Goal: Task Accomplishment & Management: Manage account settings

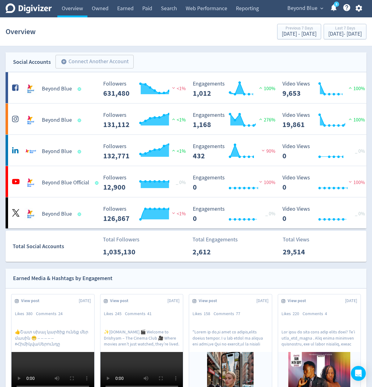
click at [300, 14] on div "Beyond Blue expand_more 5 Help Center - Searchable support on using Digivizer" at bounding box center [324, 8] width 86 height 17
click at [303, 12] on span "Beyond Blue" at bounding box center [302, 8] width 30 height 10
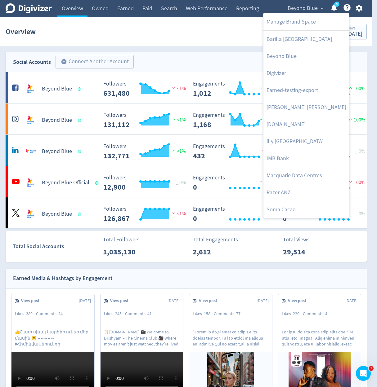
click at [305, 11] on div at bounding box center [188, 193] width 377 height 387
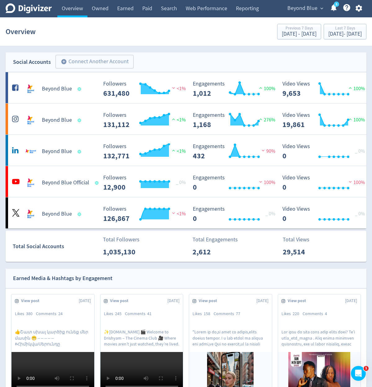
click at [310, 11] on span "Beyond Blue" at bounding box center [302, 8] width 30 height 10
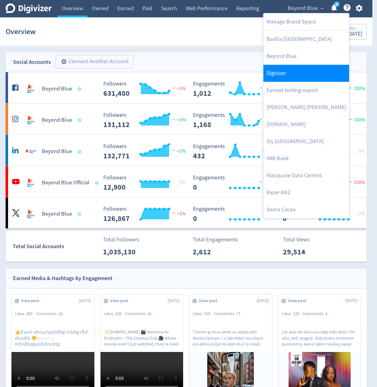
click at [313, 76] on link "Digivizer" at bounding box center [306, 73] width 86 height 17
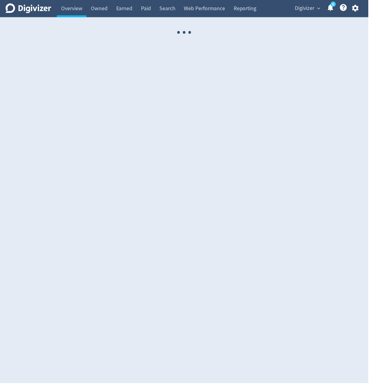
click at [361, 9] on icon "button" at bounding box center [358, 8] width 7 height 7
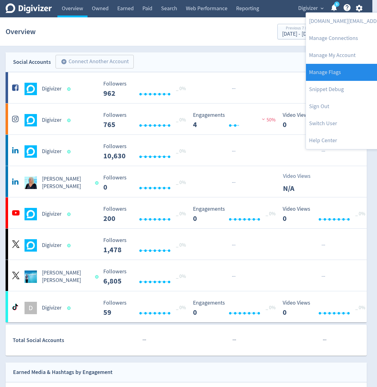
click at [346, 73] on link "Manage Flags" at bounding box center [369, 72] width 127 height 17
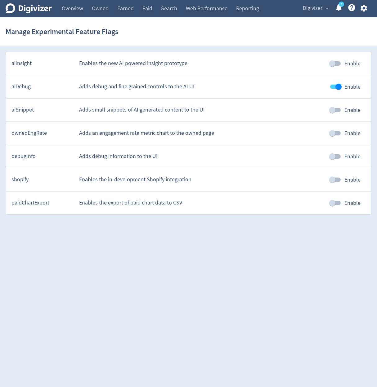
click at [333, 183] on input "Enable" at bounding box center [331, 180] width 35 height 12
checkbox input "true"
click at [364, 5] on icon "button" at bounding box center [363, 8] width 7 height 7
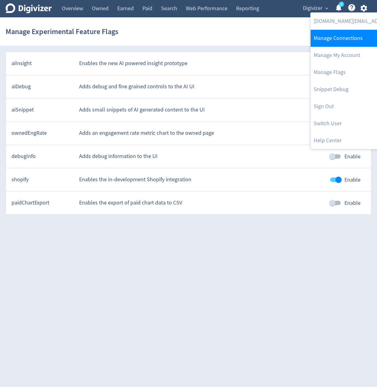
click at [338, 41] on link "Manage Connections" at bounding box center [373, 38] width 127 height 17
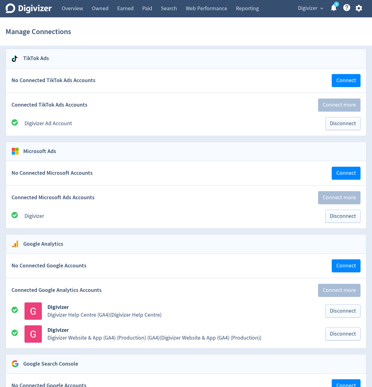
scroll to position [880, 0]
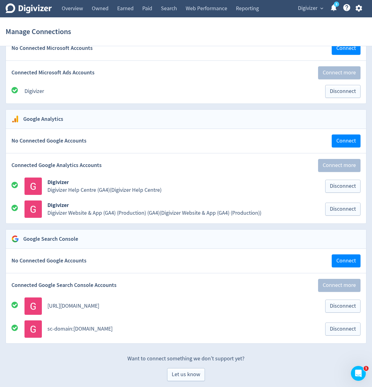
scroll to position [880, 0]
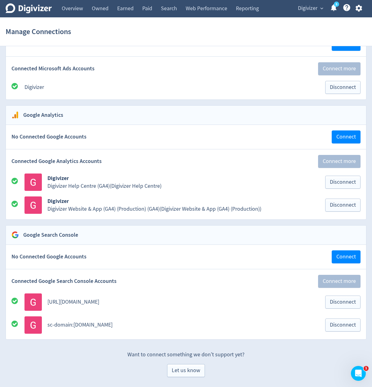
click at [322, 12] on button "Digivizer expand_more" at bounding box center [310, 8] width 29 height 10
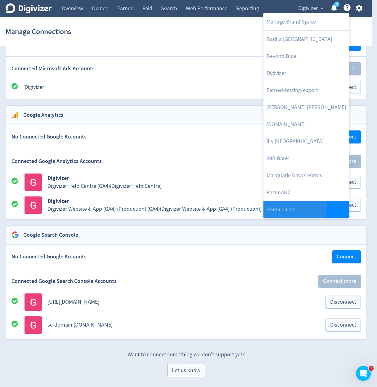
click at [291, 207] on link "Soma Cacao" at bounding box center [306, 209] width 86 height 17
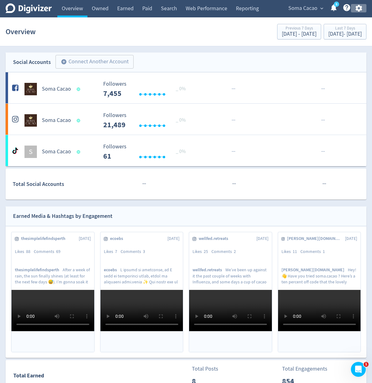
click at [358, 9] on icon "button" at bounding box center [359, 8] width 8 height 8
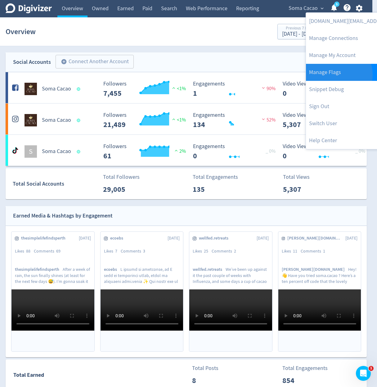
click at [338, 74] on link "Manage Flags" at bounding box center [369, 72] width 127 height 17
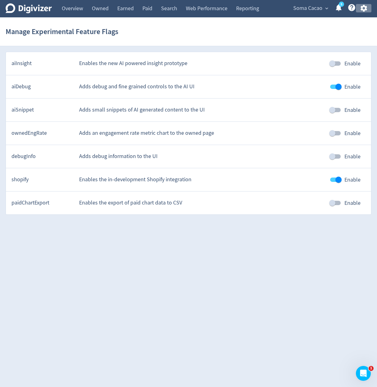
click at [370, 10] on button "button" at bounding box center [364, 8] width 16 height 8
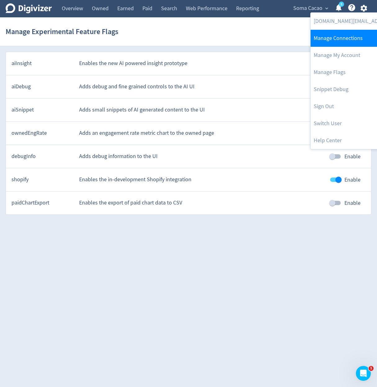
click at [349, 43] on link "Manage Connections" at bounding box center [373, 38] width 127 height 17
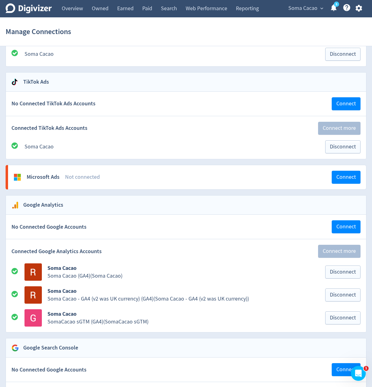
scroll to position [565, 0]
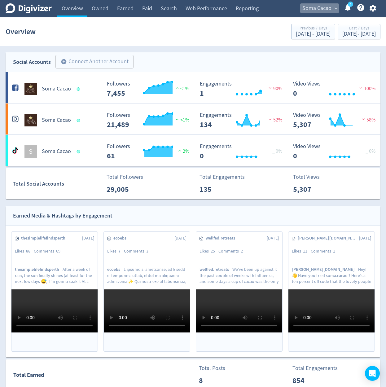
click at [313, 7] on span "Soma Cacao" at bounding box center [317, 8] width 29 height 10
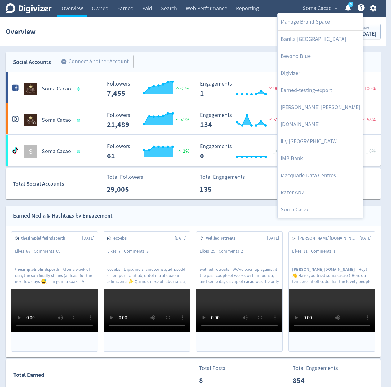
click at [367, 198] on div at bounding box center [195, 193] width 391 height 387
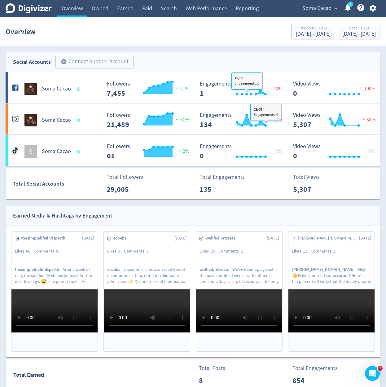
click at [198, 42] on section "Overview Previous 7 Days Aug 20, 2025 - Aug 26, 2025 Last 7 Days Aug 27, 2025 -…" at bounding box center [193, 31] width 386 height 29
click at [323, 11] on span "Soma Cacao" at bounding box center [317, 8] width 29 height 10
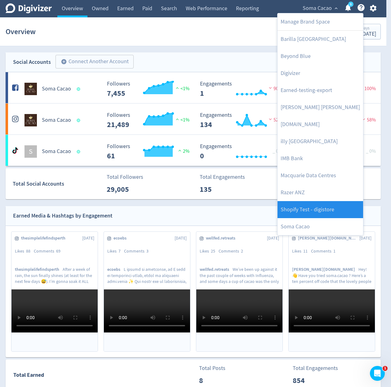
click at [332, 213] on link "Shopify Test - digistore" at bounding box center [321, 209] width 86 height 17
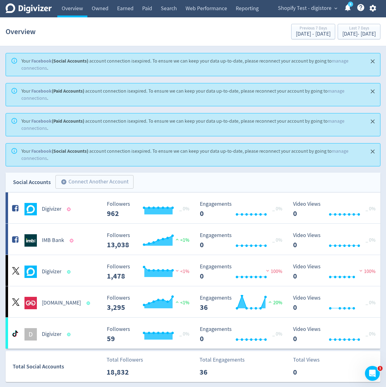
click at [214, 40] on div "Overview Previous 7 Days Aug 20, 2025 - Aug 26, 2025 Last 7 Days Aug 27, 2025 -…" at bounding box center [193, 32] width 375 height 20
click at [374, 9] on icon "button" at bounding box center [373, 8] width 8 height 8
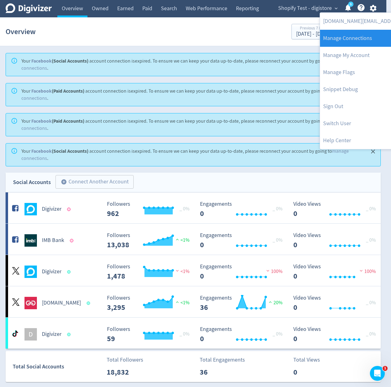
click at [366, 44] on link "Manage Connections" at bounding box center [383, 38] width 127 height 17
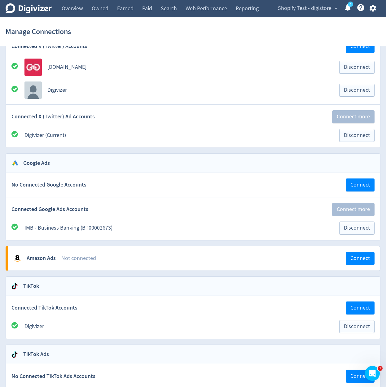
scroll to position [543, 0]
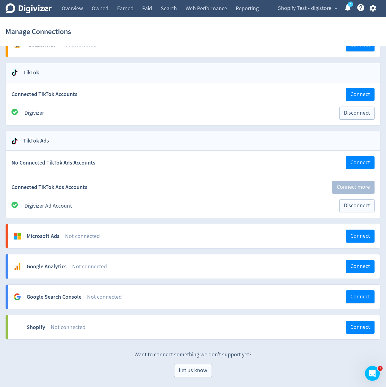
click at [314, 355] on p "Want to connect something we don’t support yet?" at bounding box center [193, 351] width 375 height 13
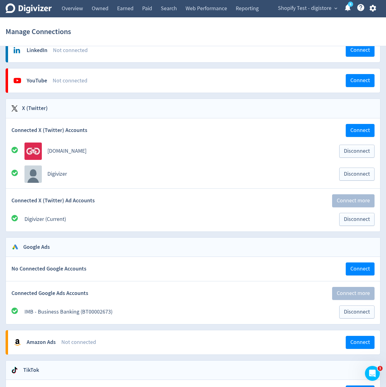
scroll to position [0, 0]
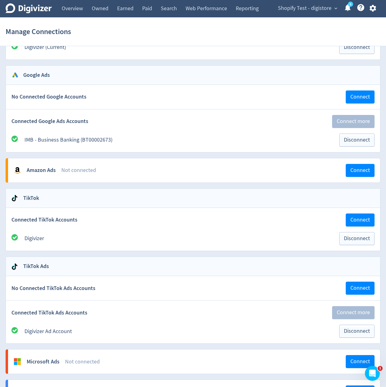
scroll to position [543, 0]
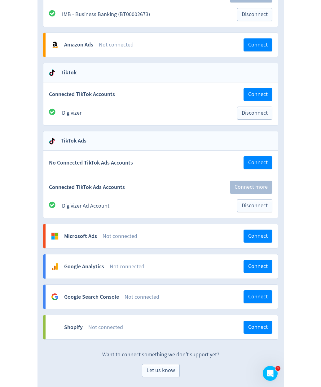
scroll to position [543, 0]
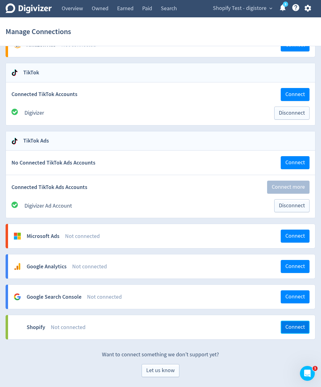
click at [287, 330] on span "Connect" at bounding box center [296, 328] width 20 height 6
click at [291, 326] on span "Connect" at bounding box center [296, 328] width 20 height 6
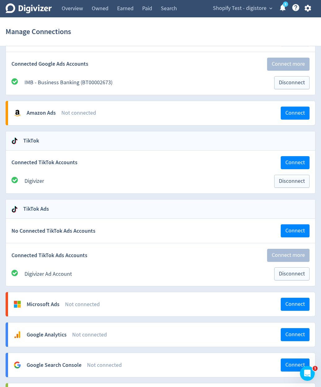
scroll to position [543, 0]
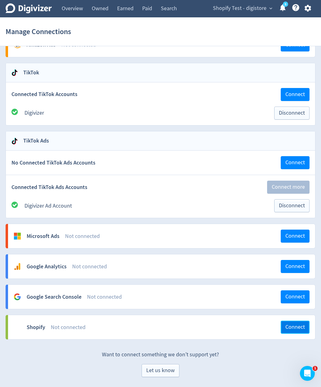
click at [296, 328] on span "Connect" at bounding box center [296, 328] width 20 height 6
click at [27, 4] on icon "Digivizer Logo" at bounding box center [29, 8] width 46 height 10
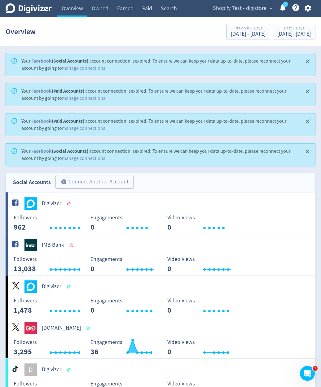
click at [310, 7] on icon "button" at bounding box center [308, 8] width 7 height 7
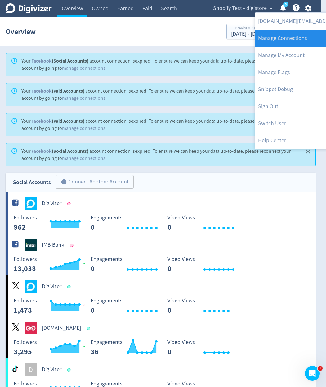
click at [306, 38] on link "Manage Connections" at bounding box center [318, 38] width 127 height 17
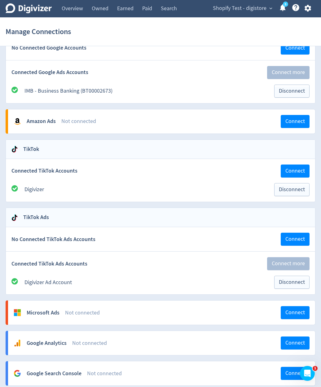
scroll to position [543, 0]
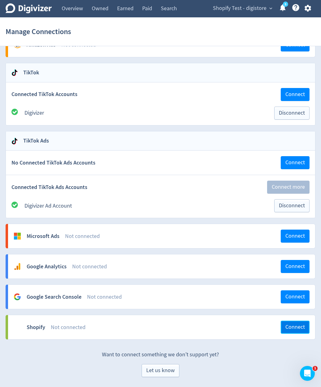
click at [286, 325] on span "Connect" at bounding box center [296, 328] width 20 height 6
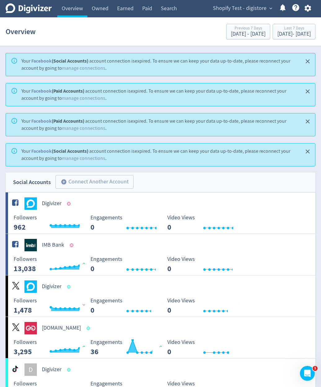
click at [309, 6] on icon "button" at bounding box center [308, 8] width 7 height 7
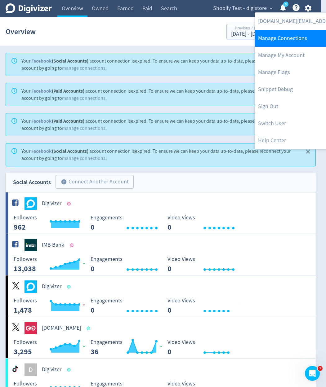
click at [294, 43] on link "Manage Connections" at bounding box center [318, 38] width 127 height 17
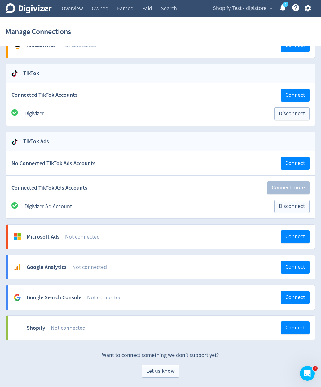
scroll to position [543, 0]
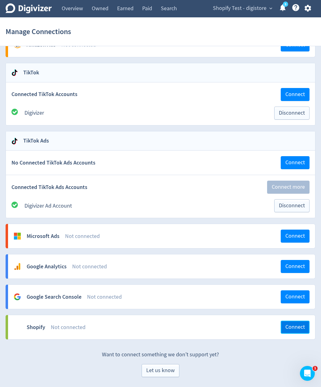
click at [291, 325] on span "Connect" at bounding box center [296, 328] width 20 height 6
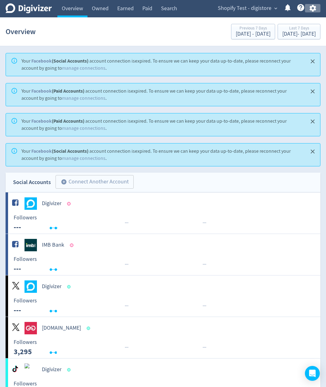
click at [313, 7] on button "button" at bounding box center [313, 8] width 16 height 8
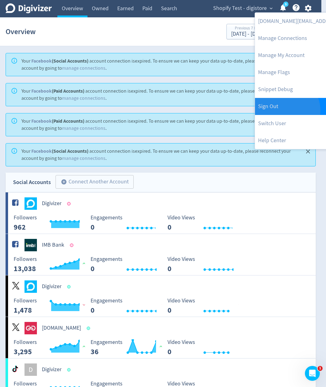
click at [286, 110] on link "Sign Out" at bounding box center [318, 106] width 127 height 17
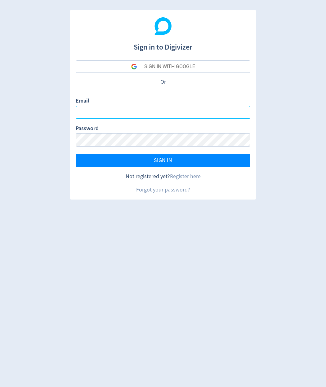
type input "[DOMAIN_NAME][EMAIL_ADDRESS][DOMAIN_NAME]"
click at [156, 116] on input "[DOMAIN_NAME][EMAIL_ADDRESS][DOMAIN_NAME]" at bounding box center [163, 112] width 175 height 13
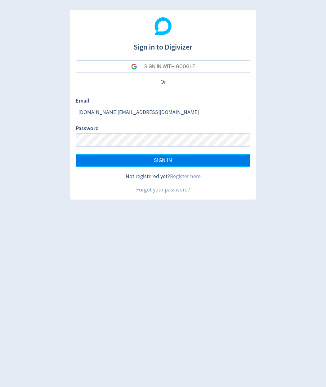
click at [232, 160] on button "SIGN IN" at bounding box center [163, 160] width 175 height 13
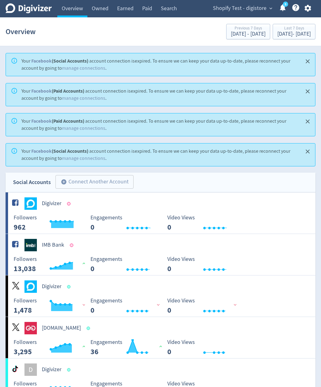
click at [305, 11] on icon "button" at bounding box center [308, 8] width 8 height 8
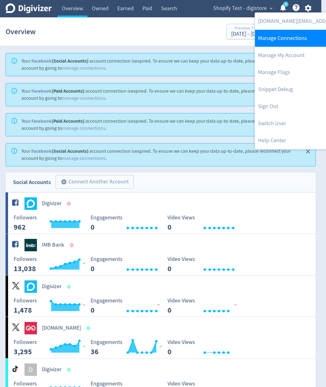
click at [303, 42] on link "Manage Connections" at bounding box center [318, 38] width 127 height 17
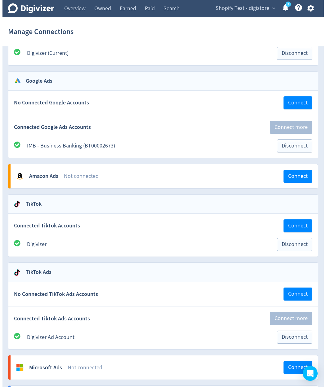
scroll to position [513, 0]
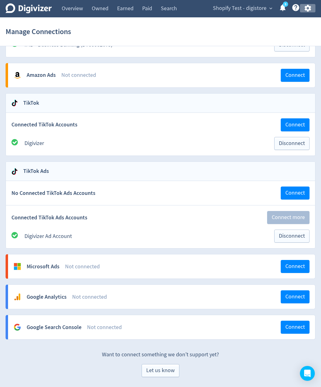
click at [312, 9] on button "button" at bounding box center [308, 8] width 16 height 8
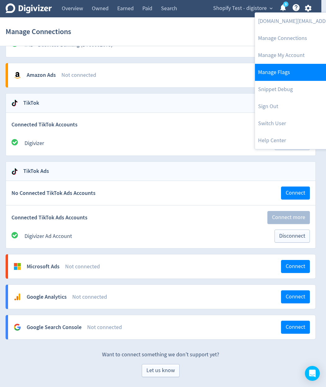
click at [297, 74] on link "Manage Flags" at bounding box center [318, 72] width 127 height 17
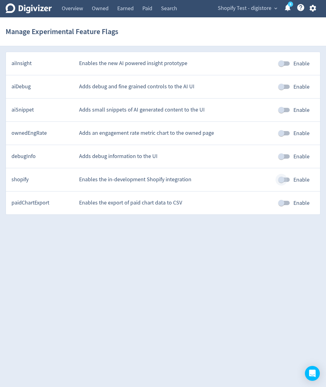
drag, startPoint x: 283, startPoint y: 185, endPoint x: 297, endPoint y: 134, distance: 53.2
click at [283, 185] on input "Enable" at bounding box center [281, 180] width 35 height 12
checkbox input "true"
click at [314, 12] on icon "button" at bounding box center [313, 8] width 8 height 8
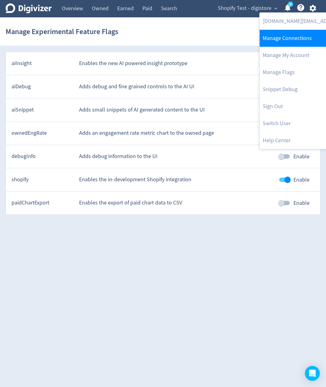
click at [305, 36] on link "Manage Connections" at bounding box center [323, 38] width 127 height 17
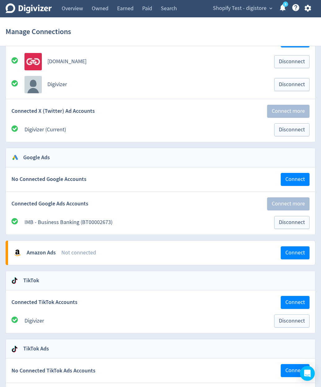
scroll to position [543, 0]
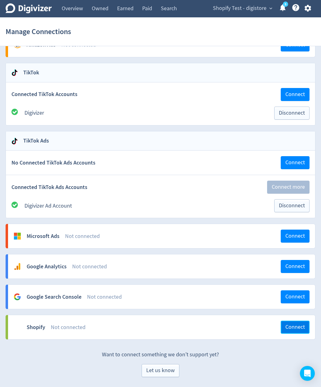
click at [294, 331] on button "Connect" at bounding box center [295, 327] width 29 height 13
